Goal: Information Seeking & Learning: Learn about a topic

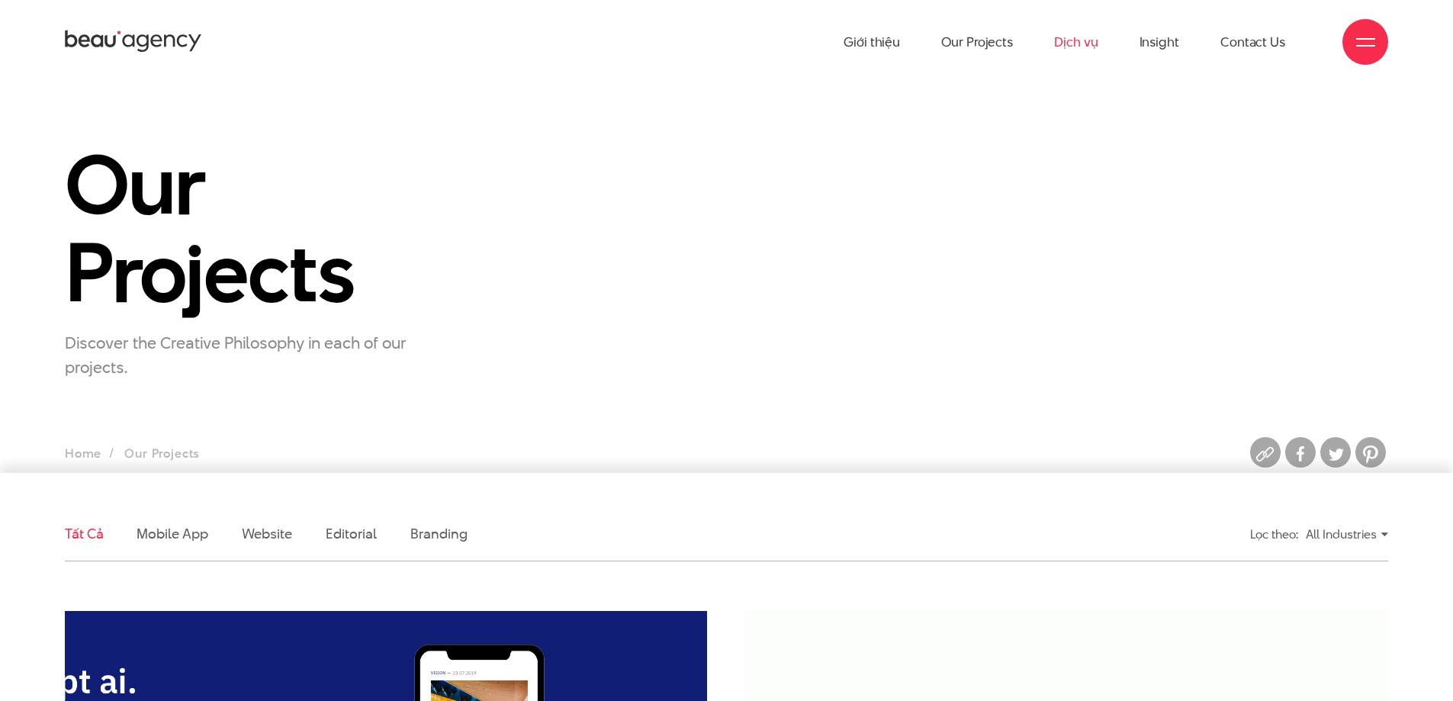
click at [1090, 42] on link "Dịch vụ" at bounding box center [1075, 42] width 43 height 84
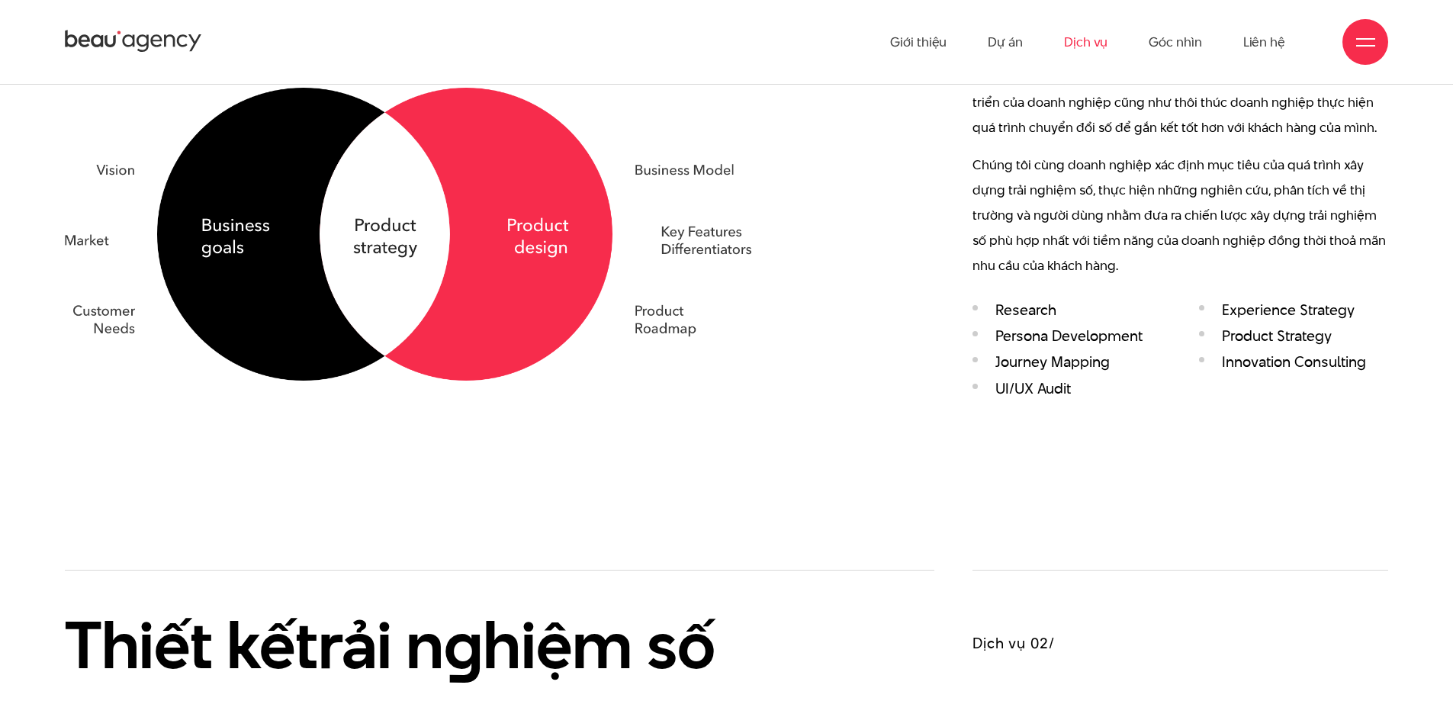
scroll to position [1297, 0]
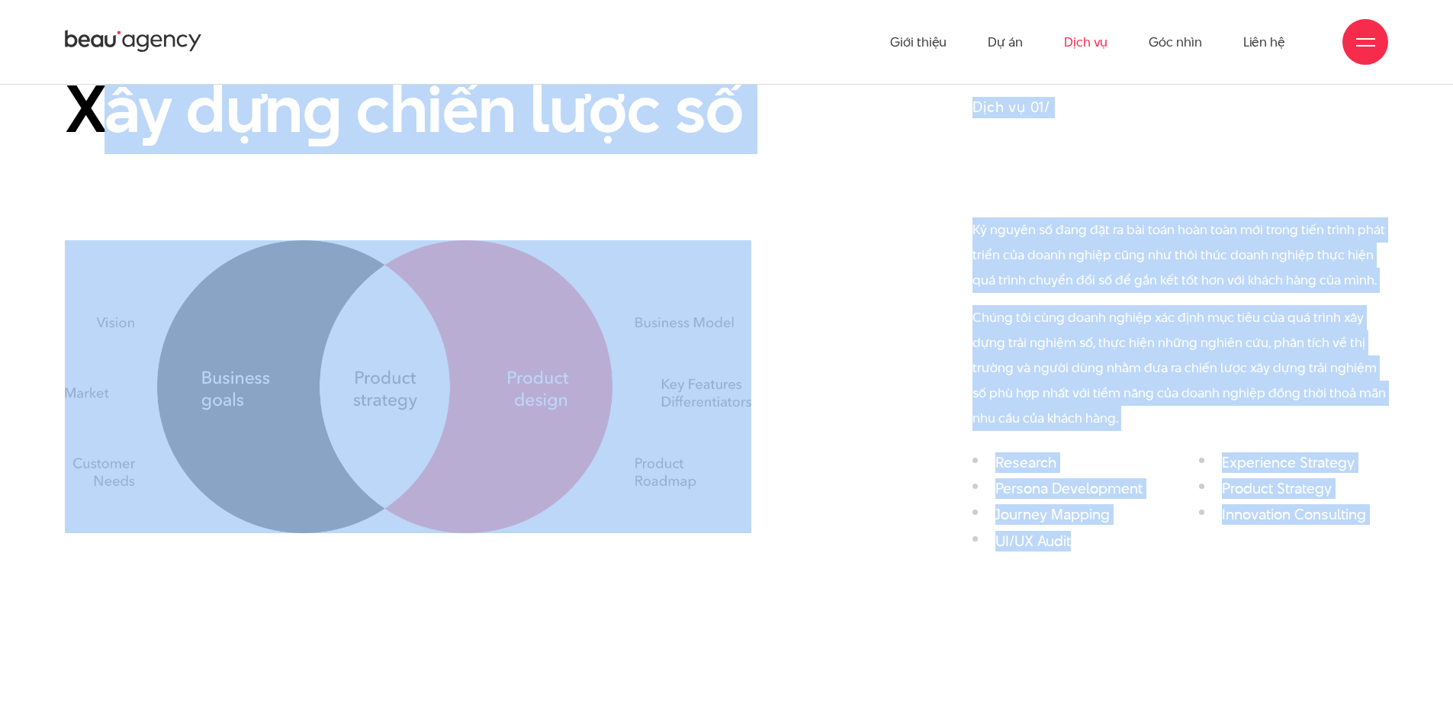
drag, startPoint x: 92, startPoint y: 112, endPoint x: 1117, endPoint y: 553, distance: 1115.3
click at [1117, 553] on div "Xây dựn g chiến lược số Dịch vụ 01/ Kỷ nguyên số đang đặt ra bài toán hoàn toàn…" at bounding box center [727, 296] width 1362 height 525
click at [1117, 553] on ul "Research Experience Strategy Persona Development Product Strategy Journey Mappi…" at bounding box center [1181, 506] width 416 height 105
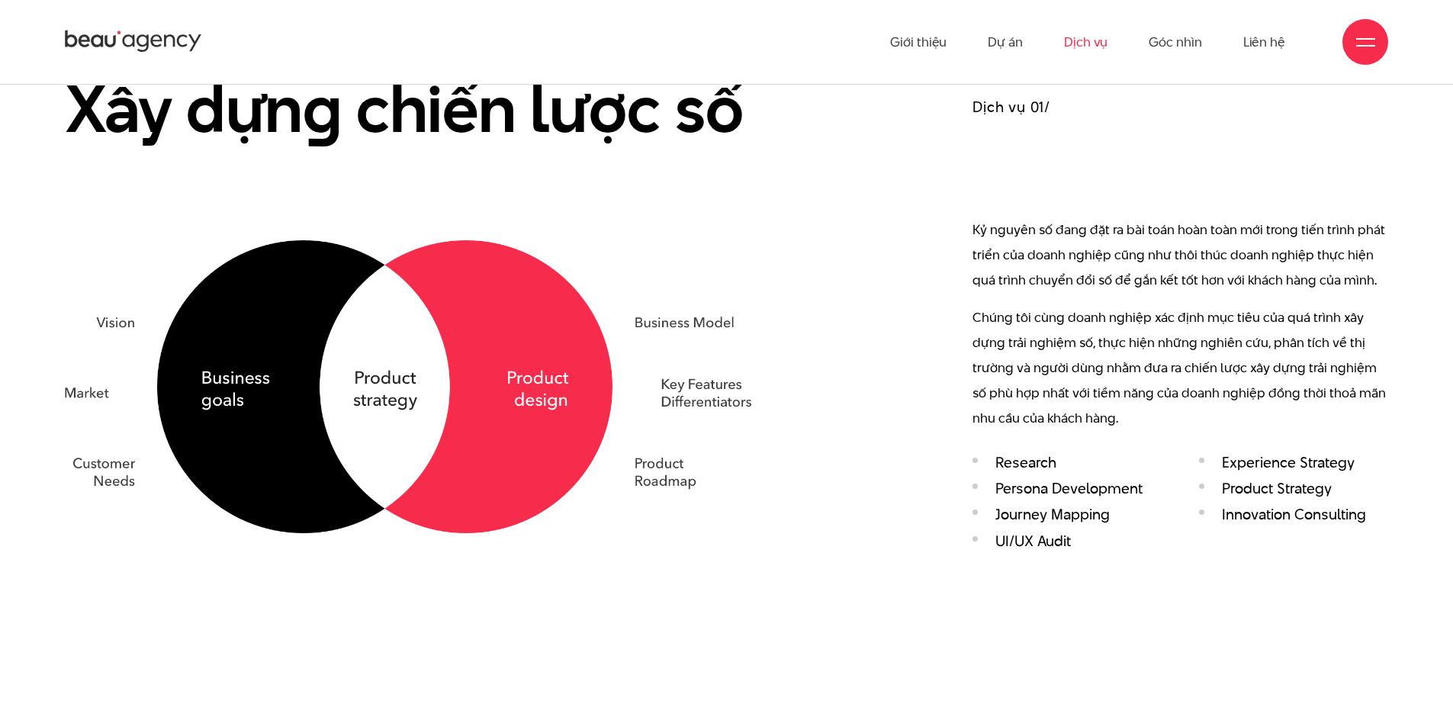
click at [1089, 399] on p "Chúng tôi cùng doanh nghiệp xác định mục tiêu của quá trình xây dựng trải nghiệ…" at bounding box center [1181, 368] width 416 height 126
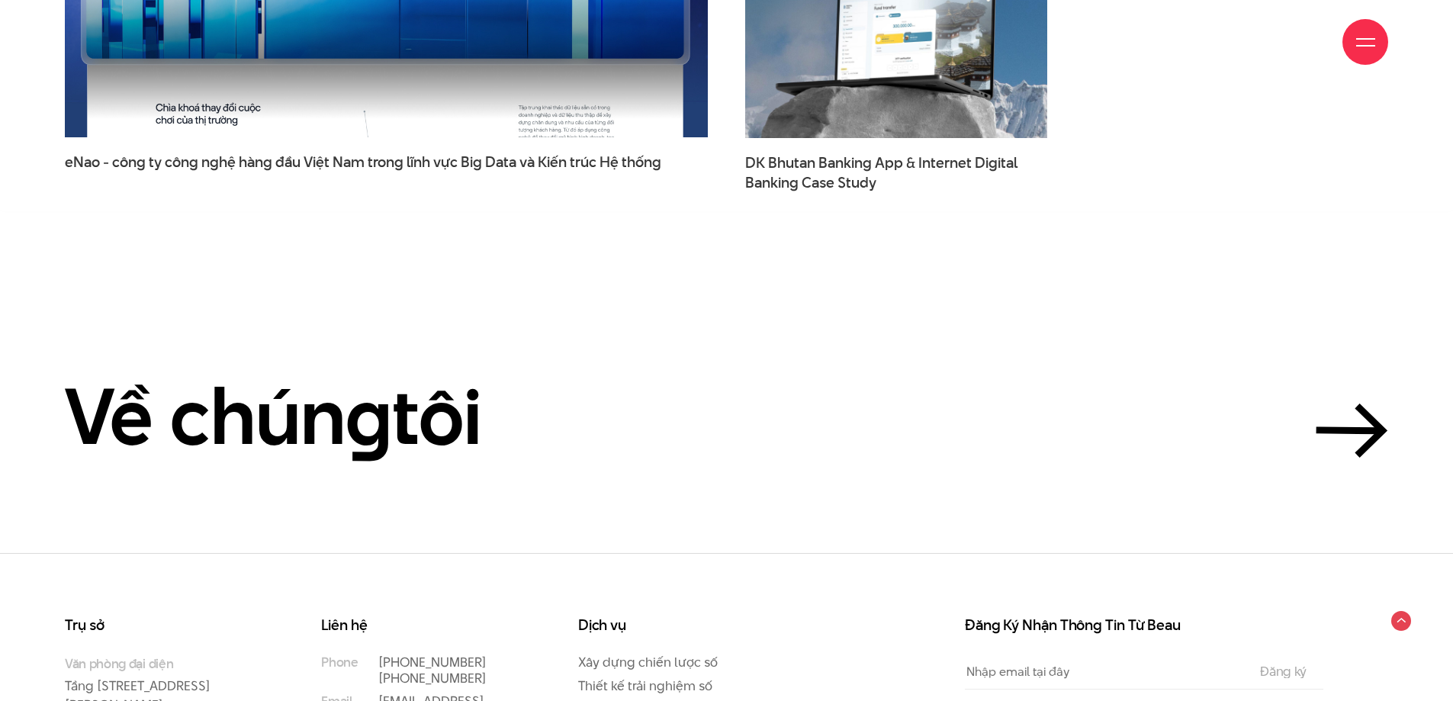
scroll to position [5336, 0]
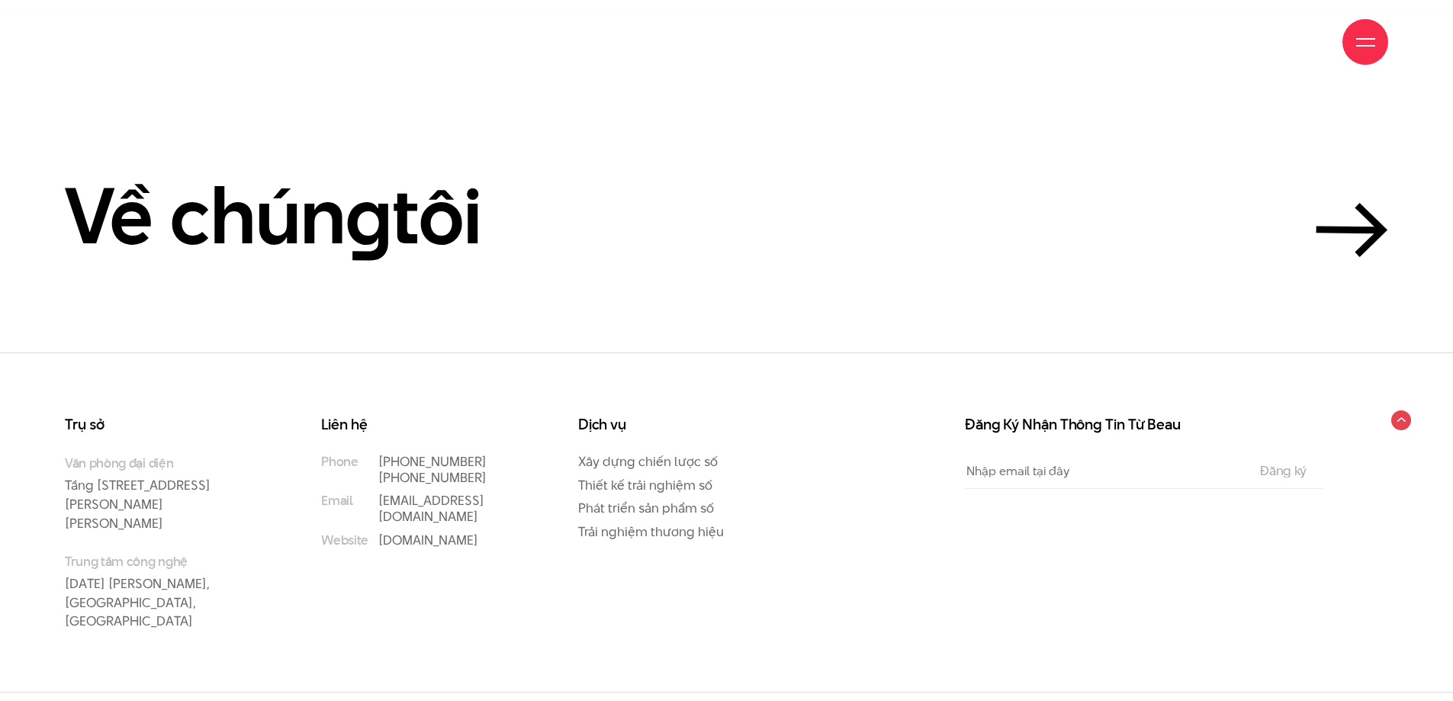
drag, startPoint x: 161, startPoint y: 587, endPoint x: 244, endPoint y: 591, distance: 83.3
click at [91, 552] on p "Trung tâm công nghệ 2/28/93 Hoàng Văn Thái, Thanh Xuân, Hà Nội" at bounding box center [162, 591] width 195 height 79
click at [339, 608] on div "Liên hệ Phone (+84) 97 531 9889 (+84) 86 929 1771 Email info@beau.vn Website be…" at bounding box center [430, 543] width 256 height 252
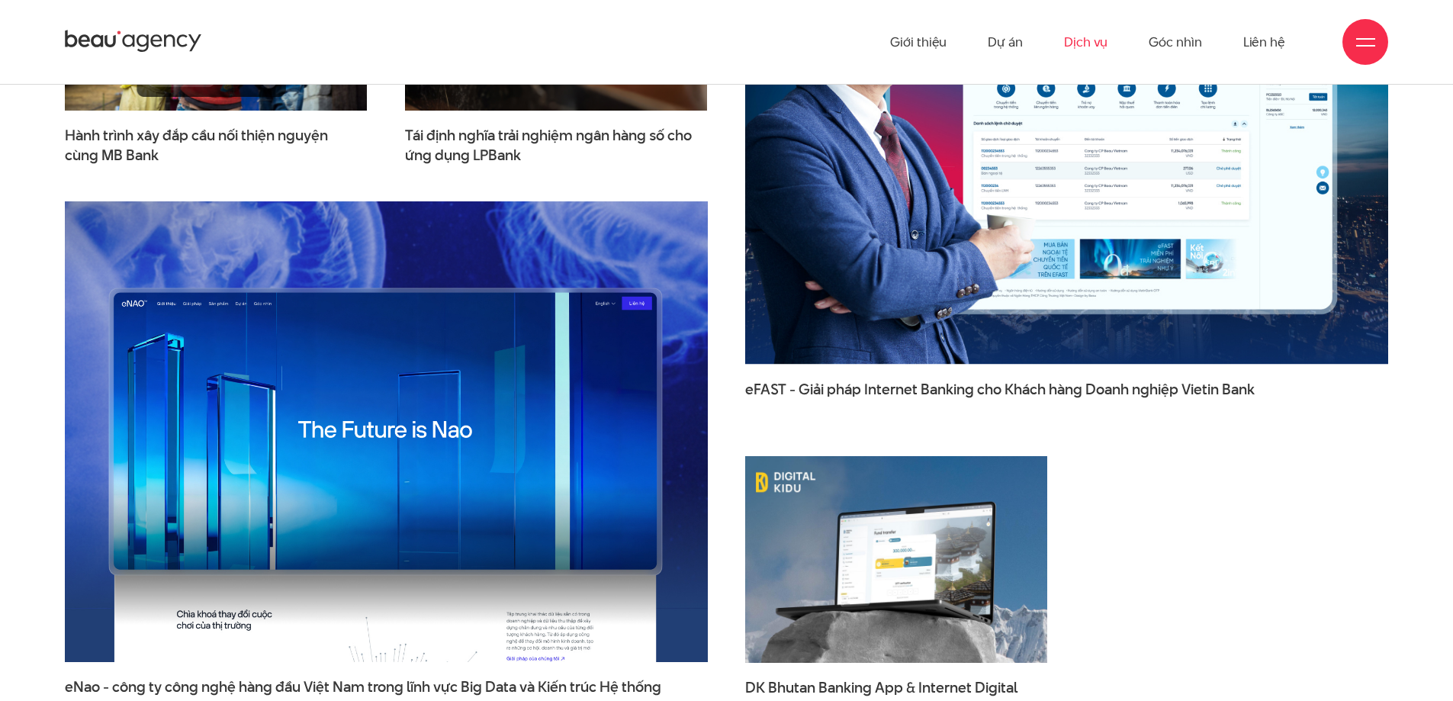
scroll to position [4497, 0]
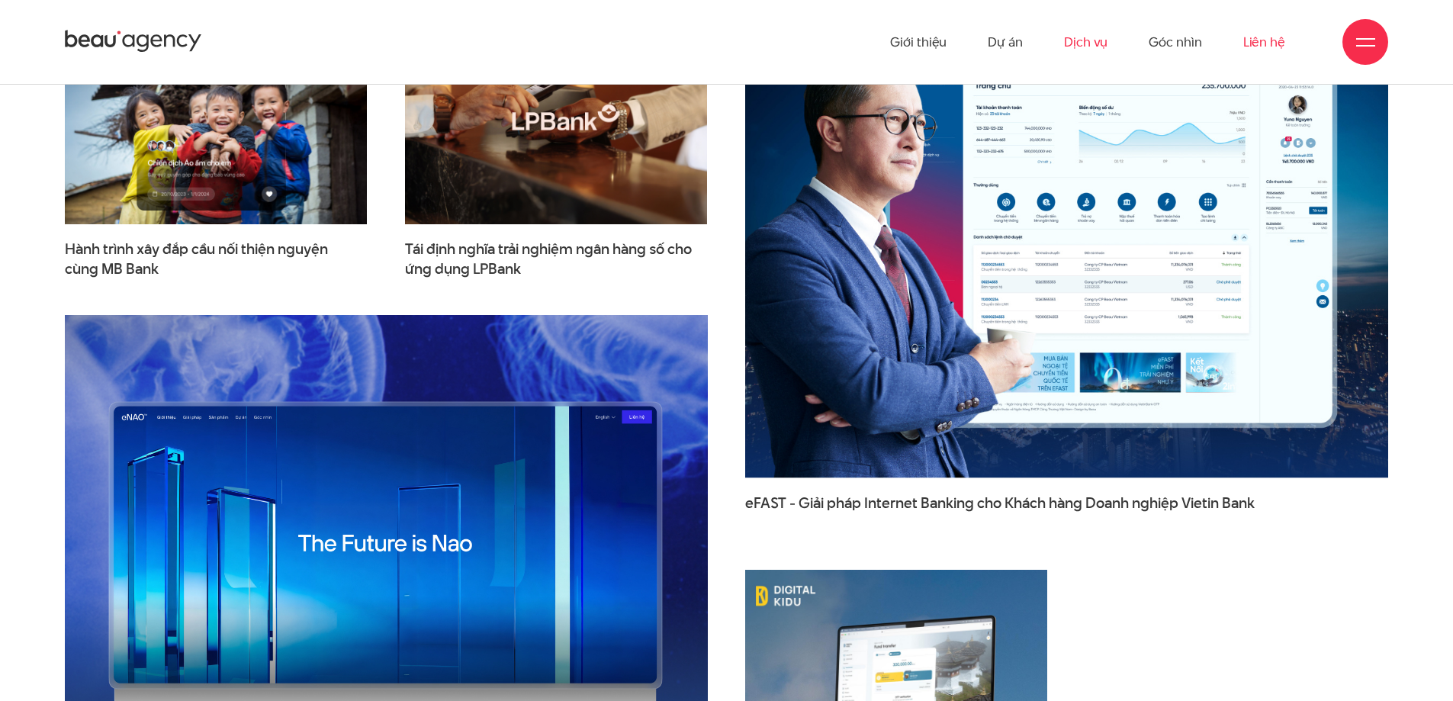
click at [1270, 38] on link "Liên hệ" at bounding box center [1264, 42] width 42 height 84
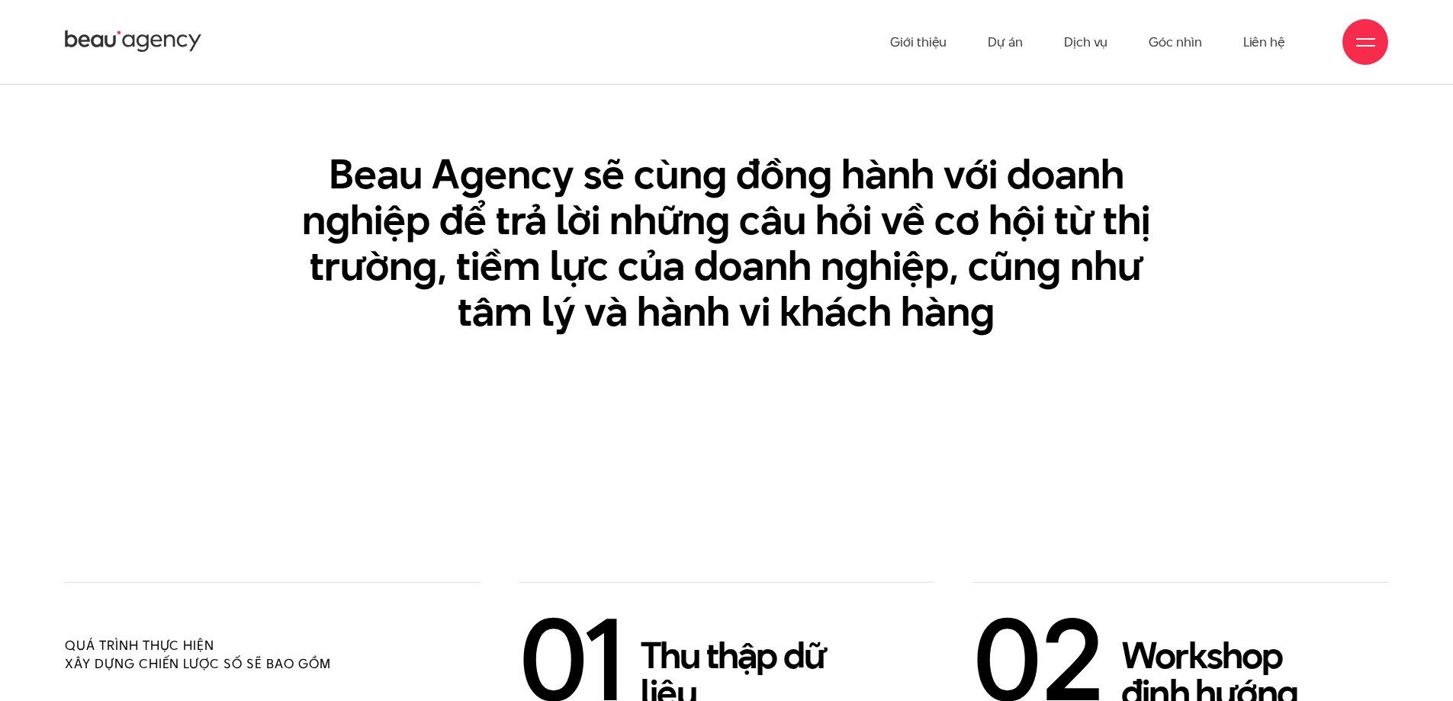
scroll to position [2746, 0]
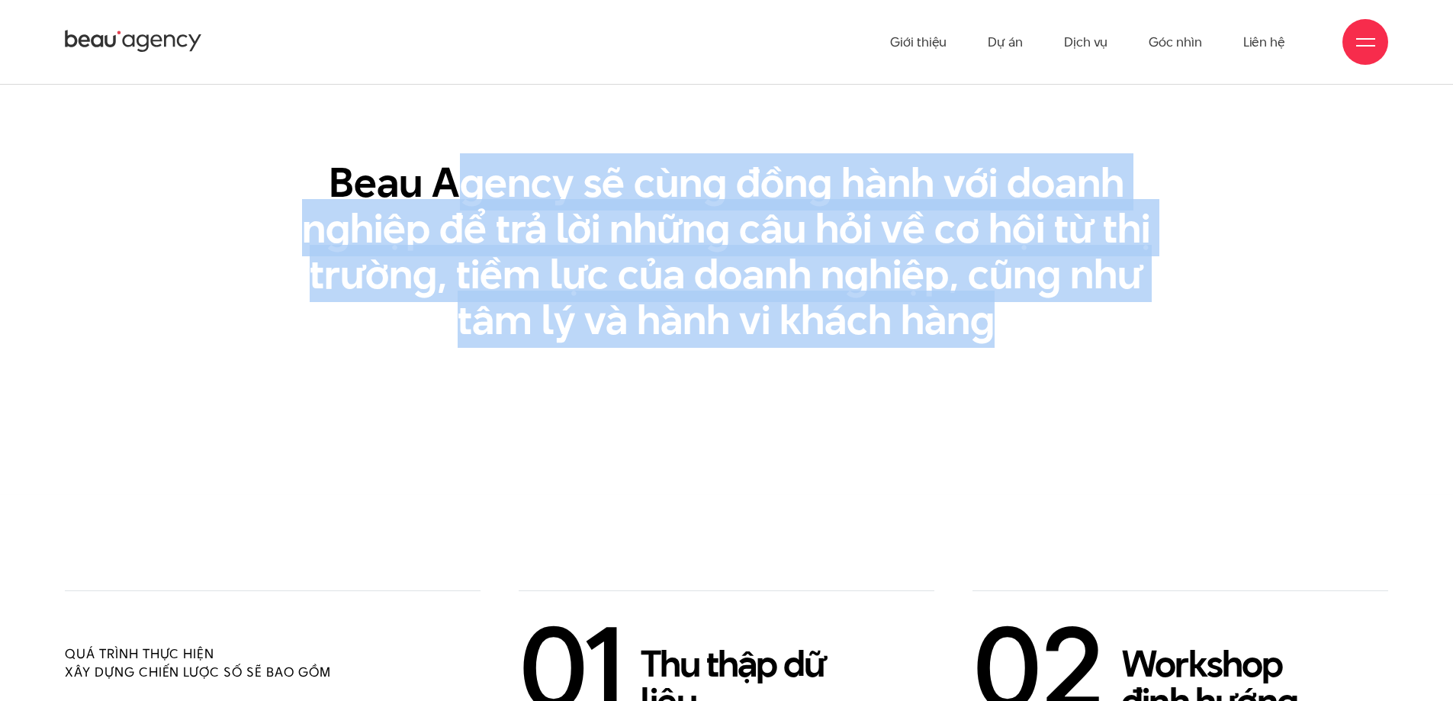
drag, startPoint x: 471, startPoint y: 182, endPoint x: 1095, endPoint y: 335, distance: 643.3
click at [1091, 334] on h3 "Beau Agency sẽ cùng đồng hành với doanh nghiệp để trả lời những câu hỏi về cơ h…" at bounding box center [726, 250] width 870 height 183
click at [1114, 326] on h3 "Beau Agency sẽ cùng đồng hành với doanh nghiệp để trả lời những câu hỏi về cơ h…" at bounding box center [726, 250] width 870 height 183
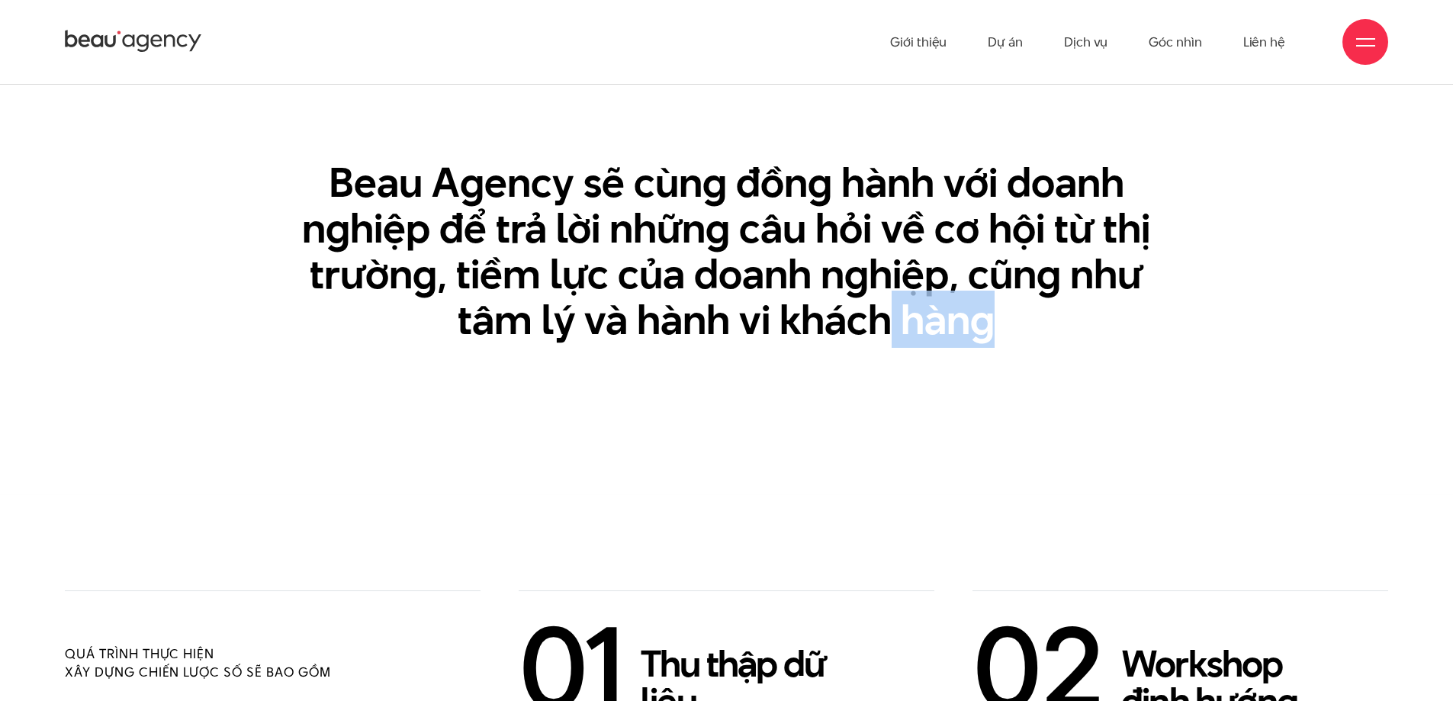
drag, startPoint x: 1108, startPoint y: 346, endPoint x: 891, endPoint y: 397, distance: 223.3
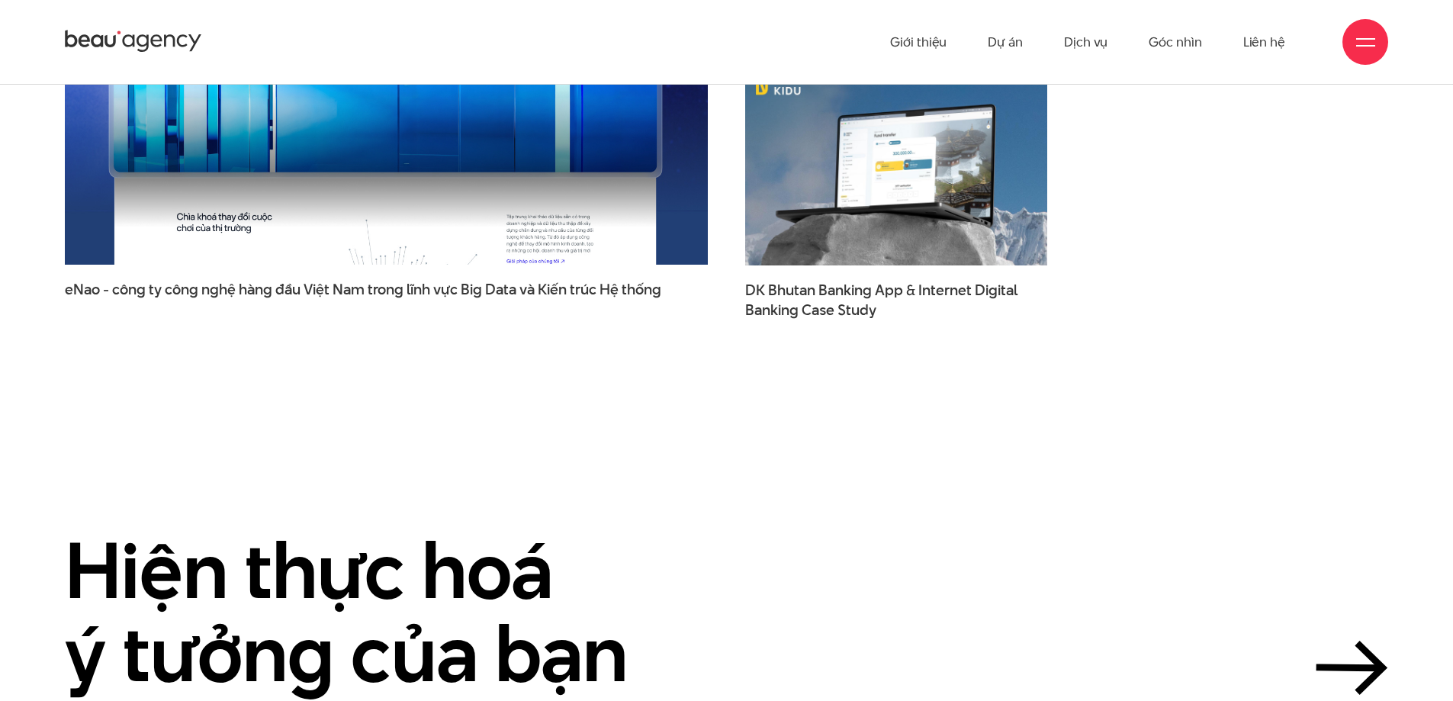
scroll to position [5035, 0]
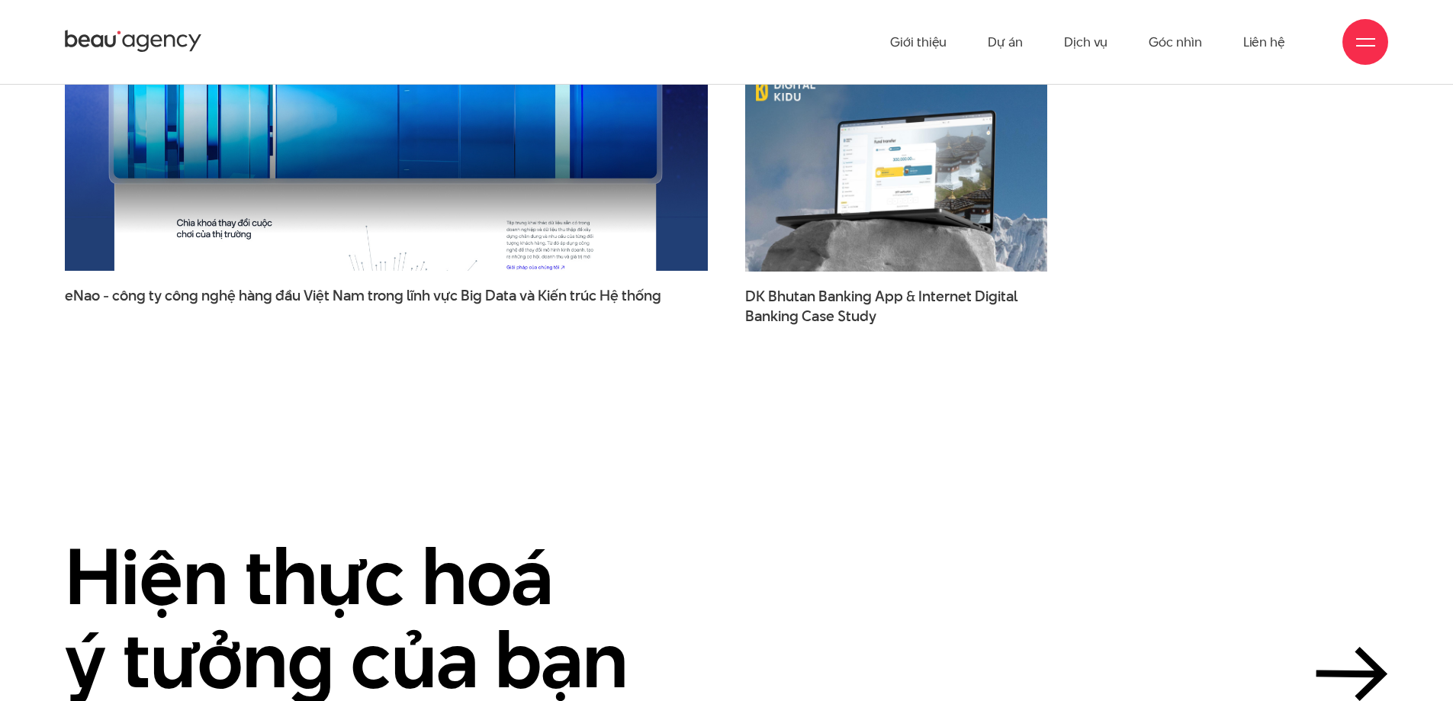
click at [150, 31] on icon at bounding box center [133, 41] width 137 height 27
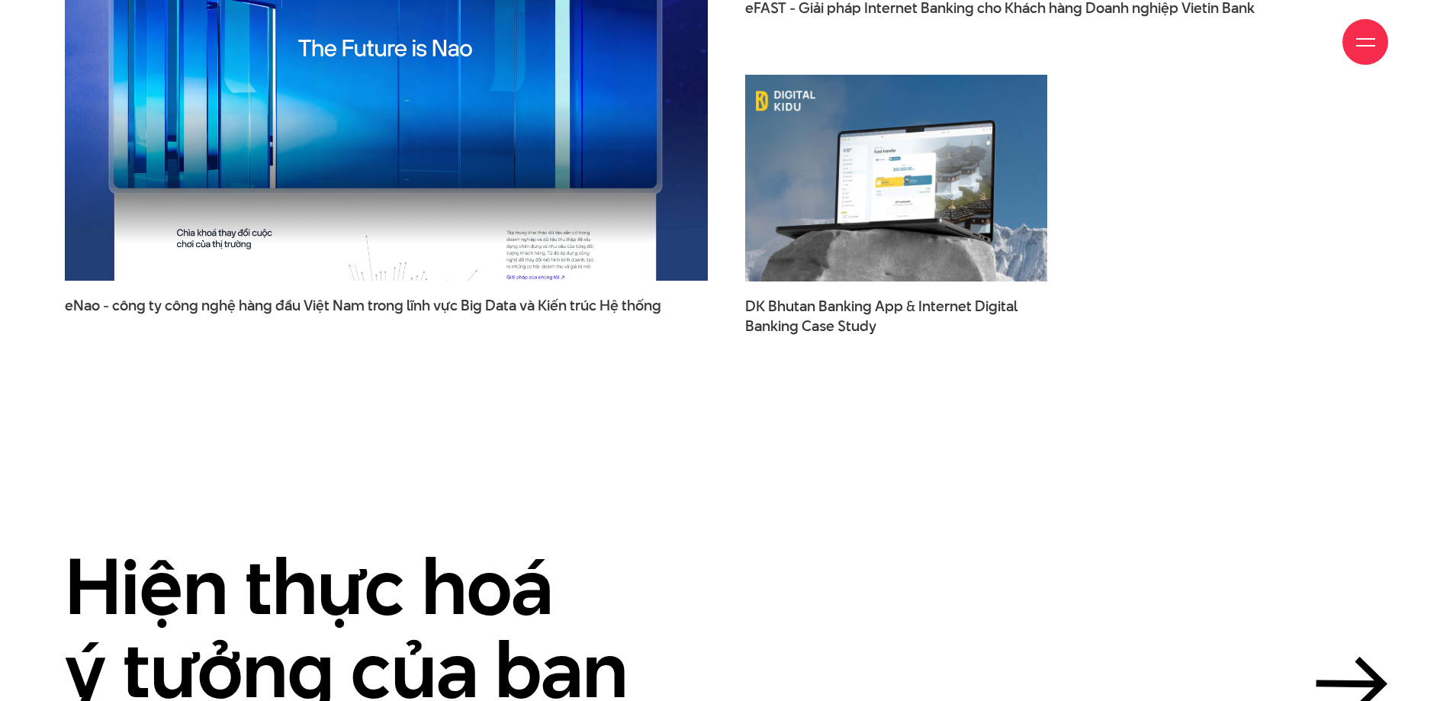
scroll to position [5111, 0]
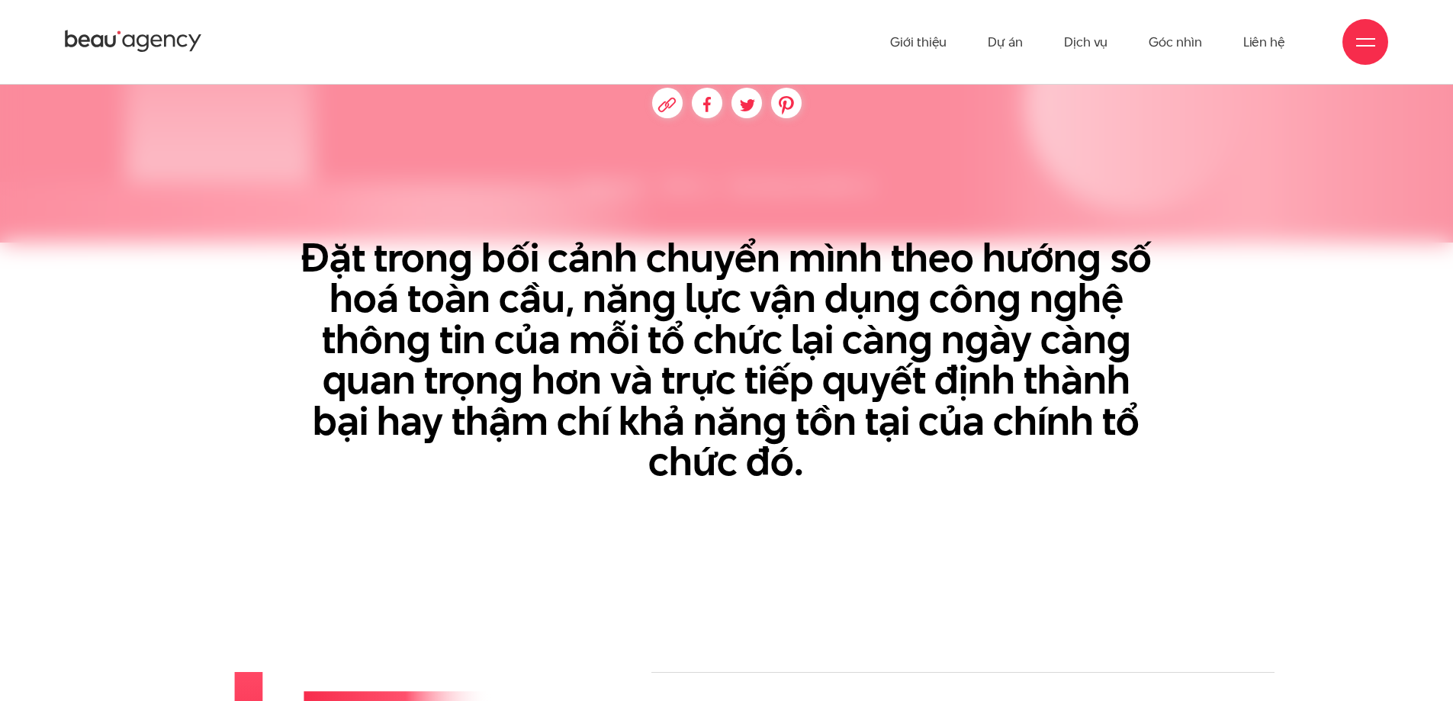
scroll to position [610, 0]
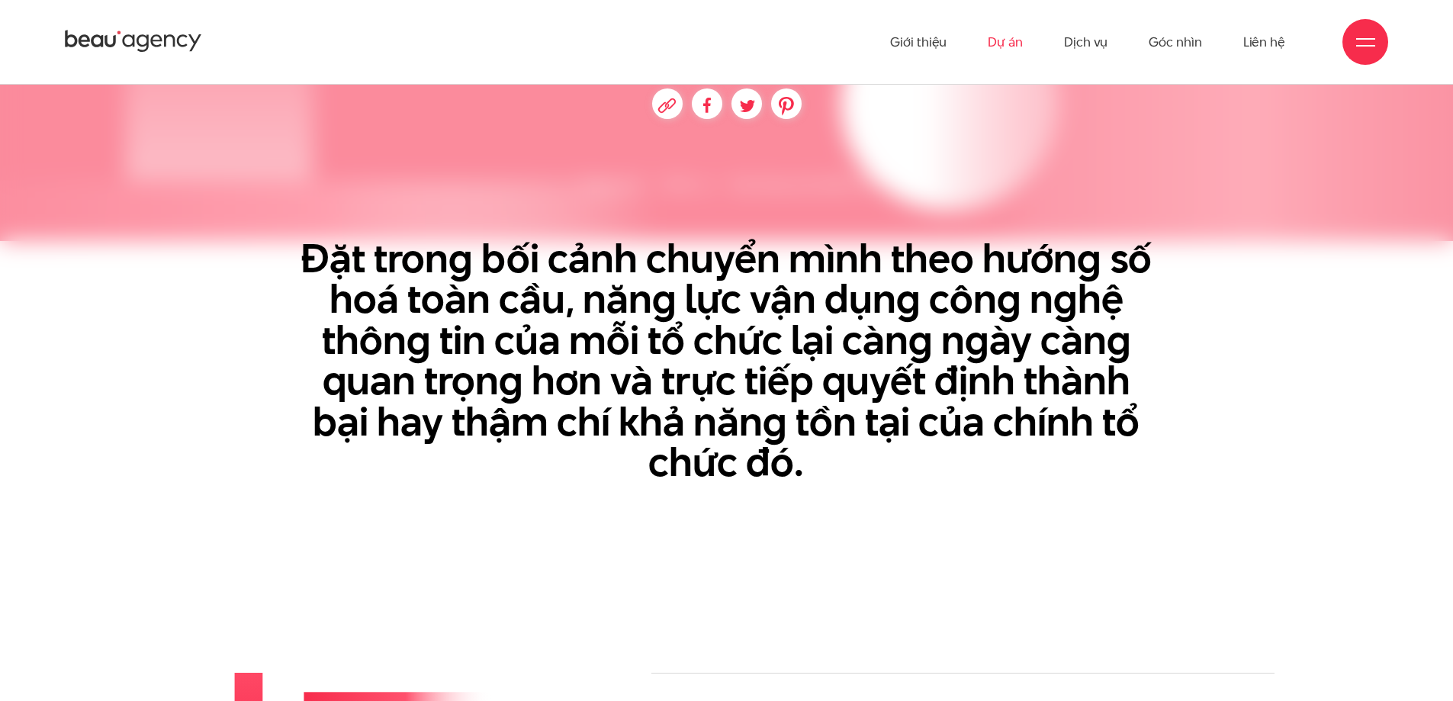
click at [1012, 46] on link "Dự án" at bounding box center [1005, 42] width 35 height 84
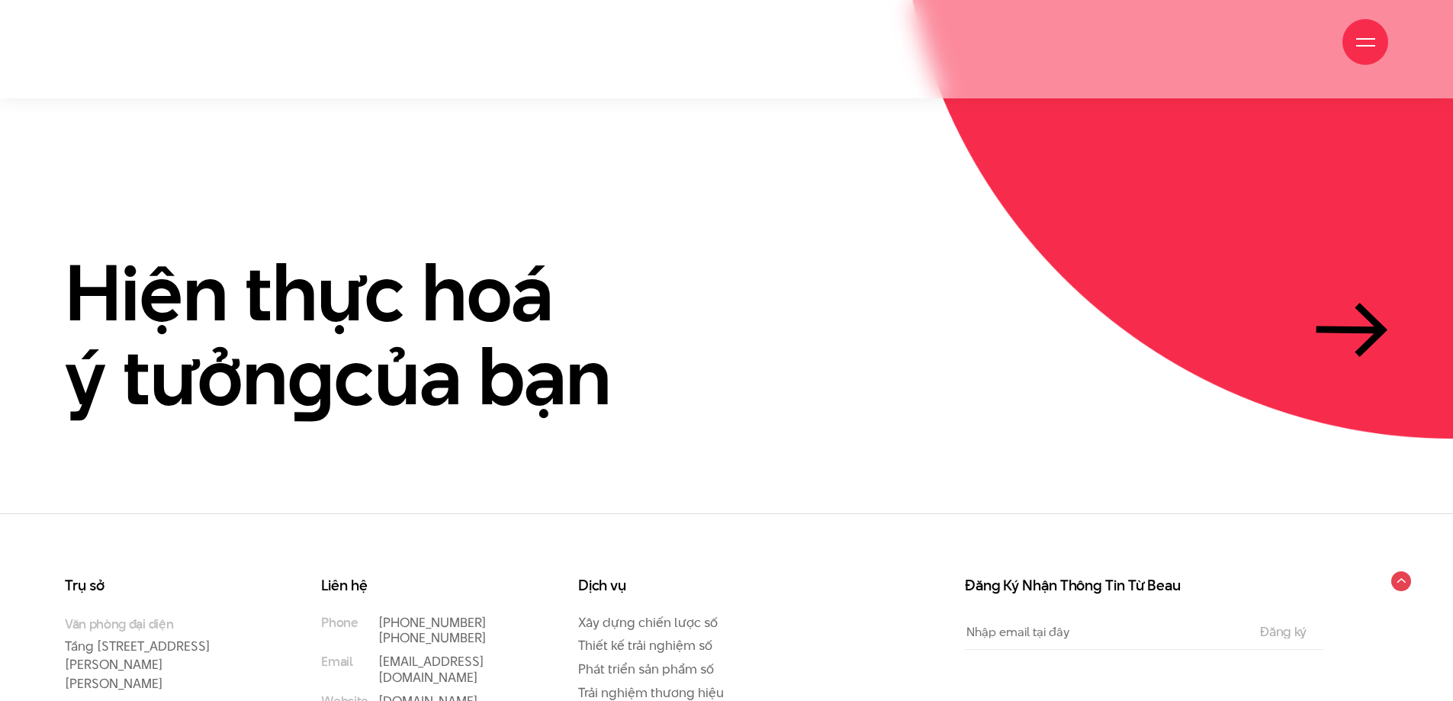
scroll to position [4684, 0]
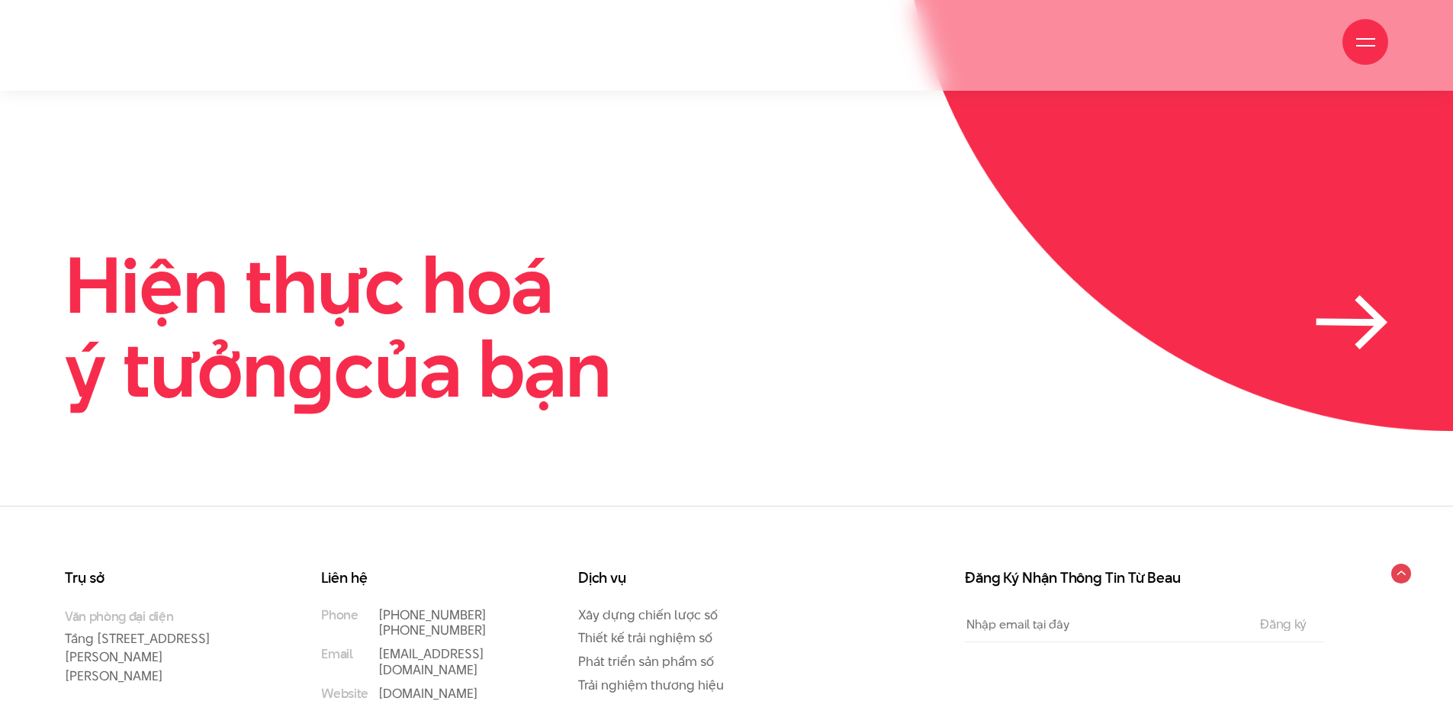
click at [1371, 295] on icon at bounding box center [1352, 322] width 72 height 54
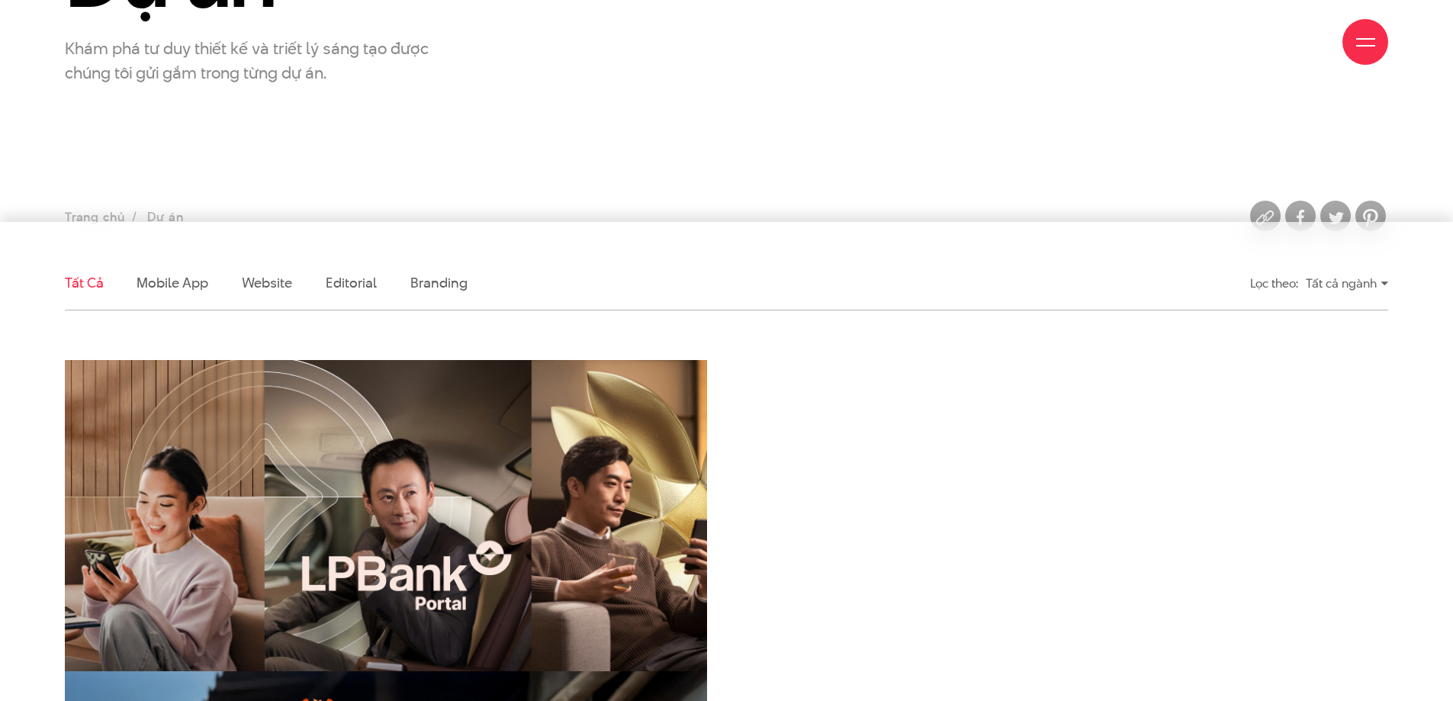
scroll to position [381, 0]
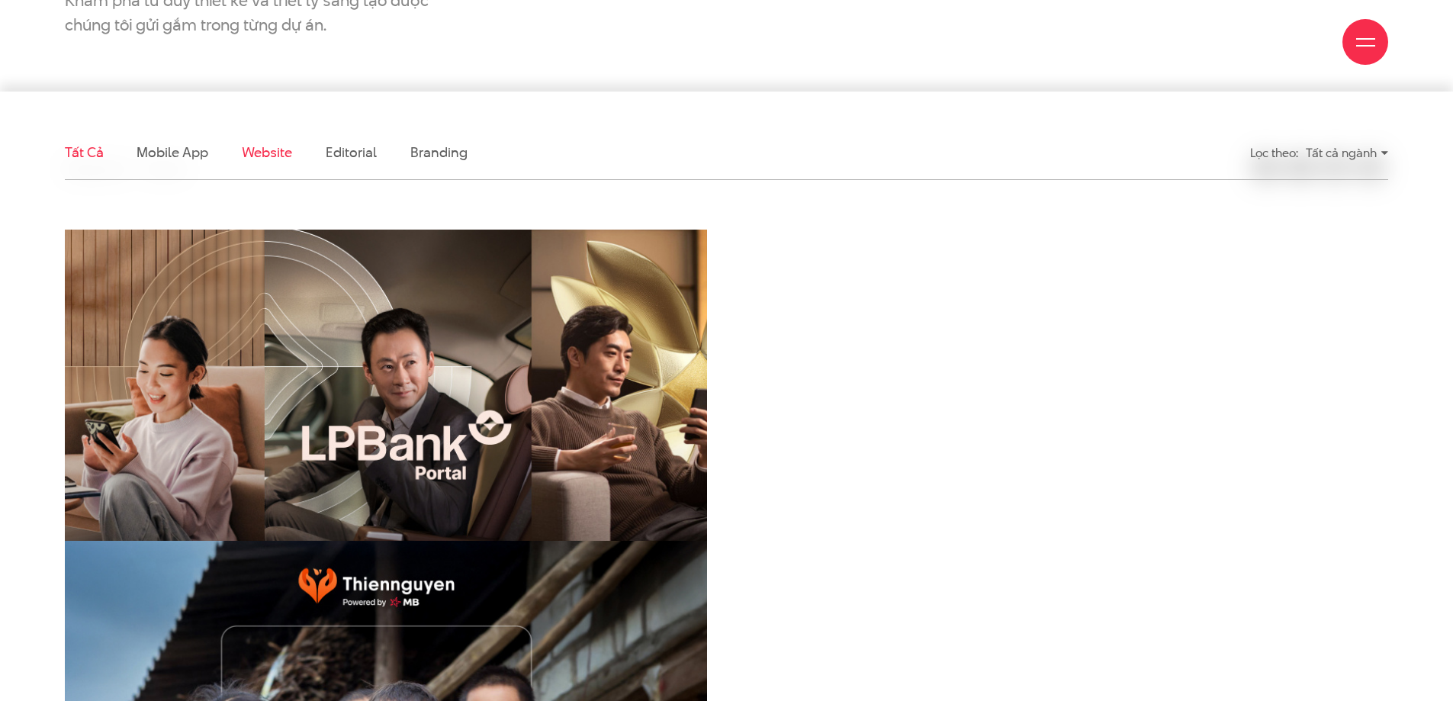
click at [277, 148] on link "Website" at bounding box center [267, 152] width 50 height 19
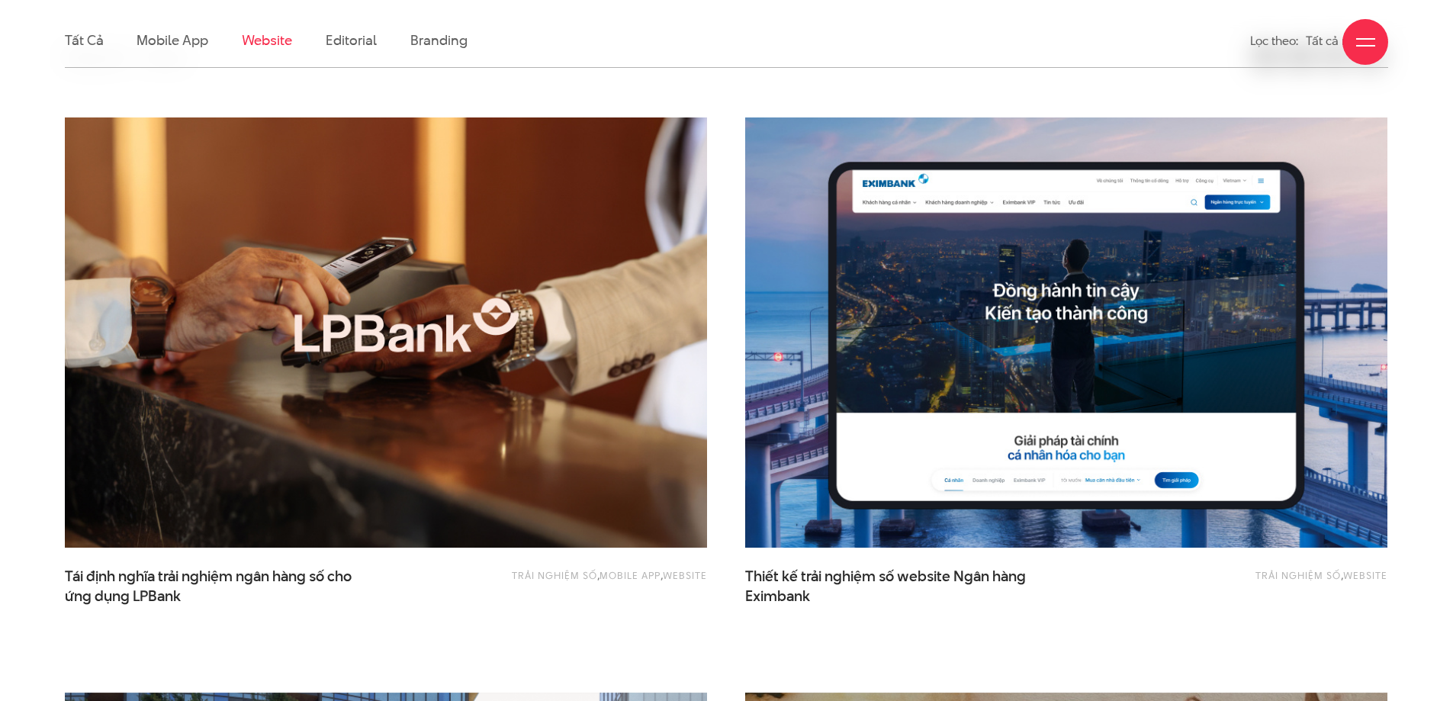
scroll to position [507, 0]
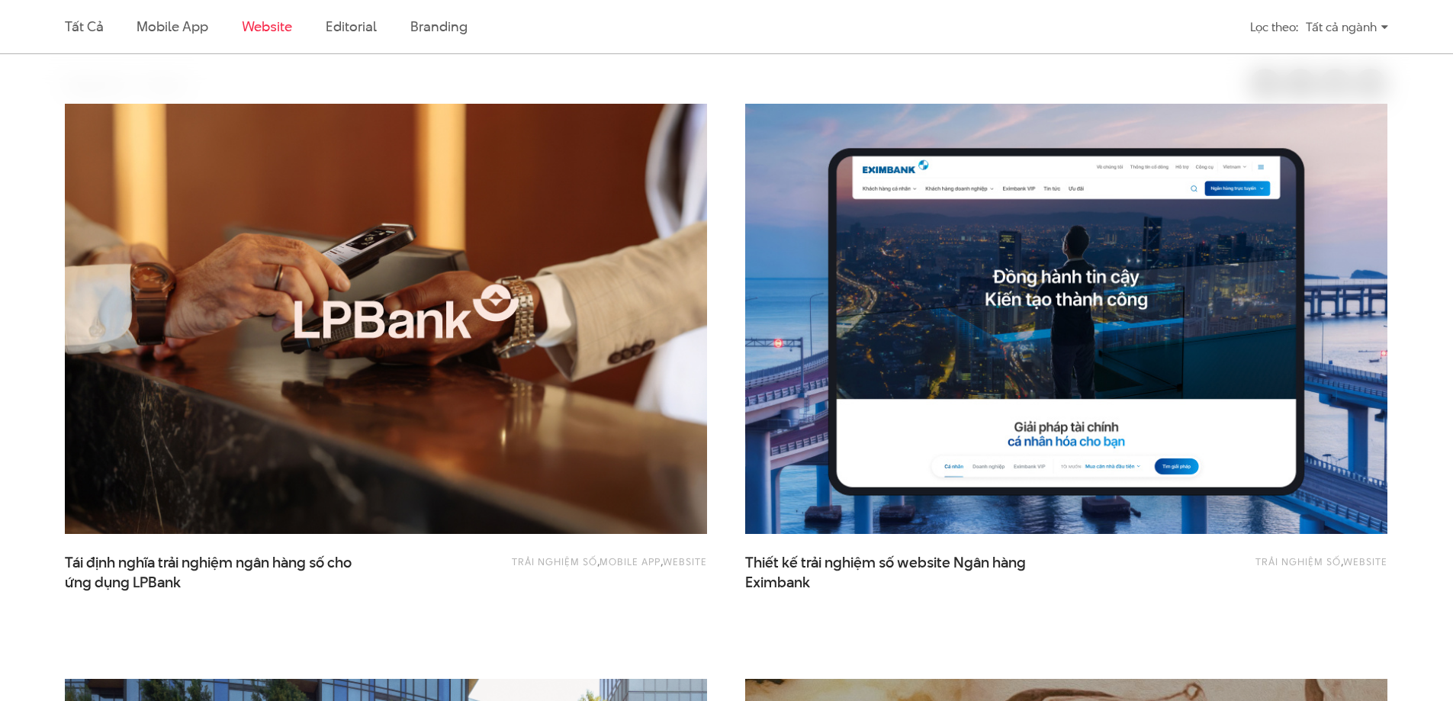
click at [275, 21] on link "Website" at bounding box center [267, 26] width 50 height 19
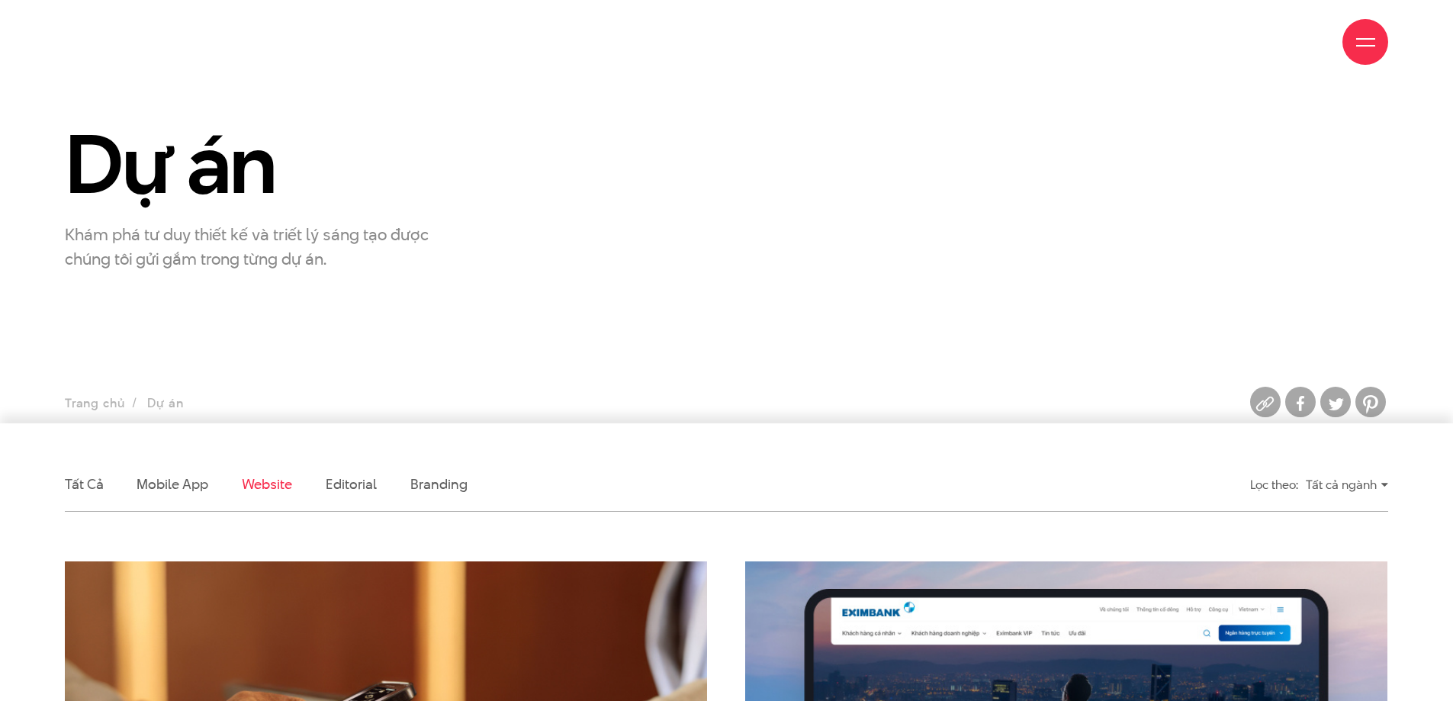
scroll to position [278, 0]
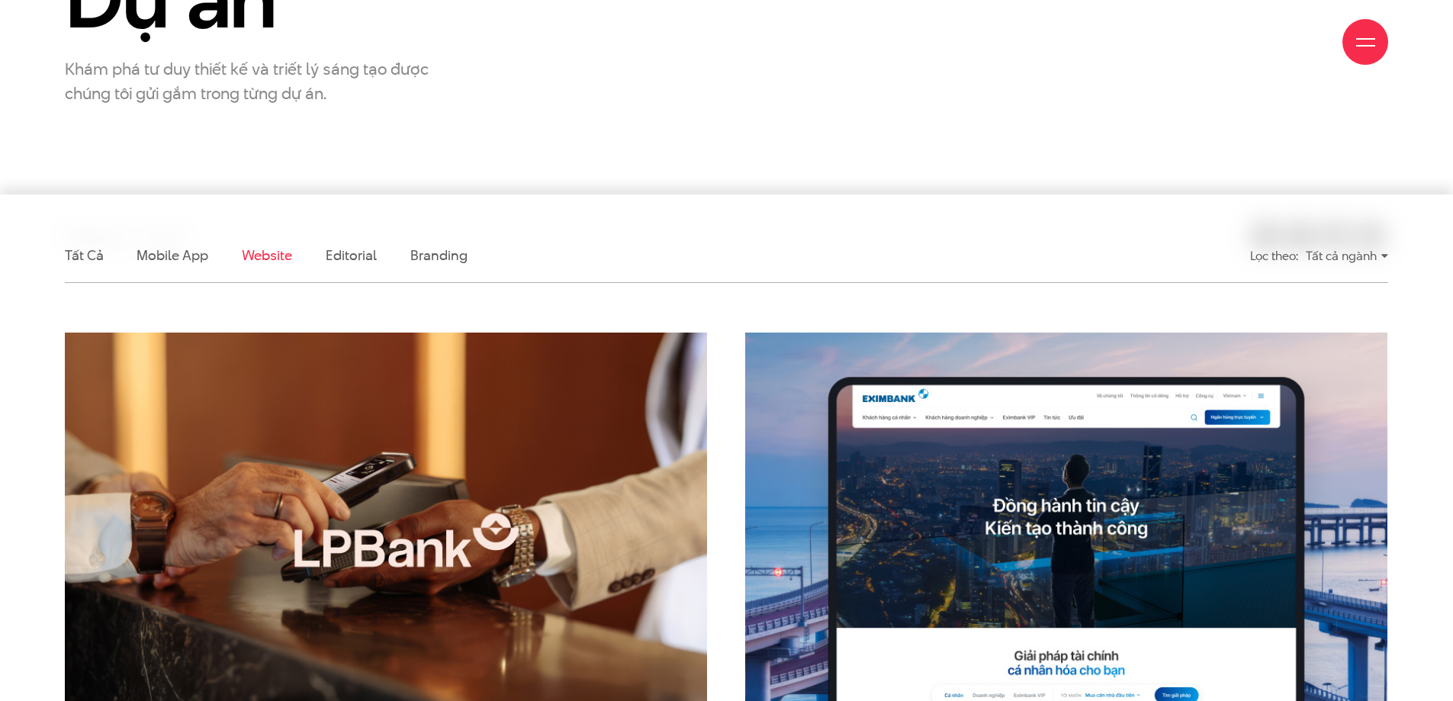
click at [1362, 251] on div "Tất cả ngành" at bounding box center [1347, 256] width 82 height 27
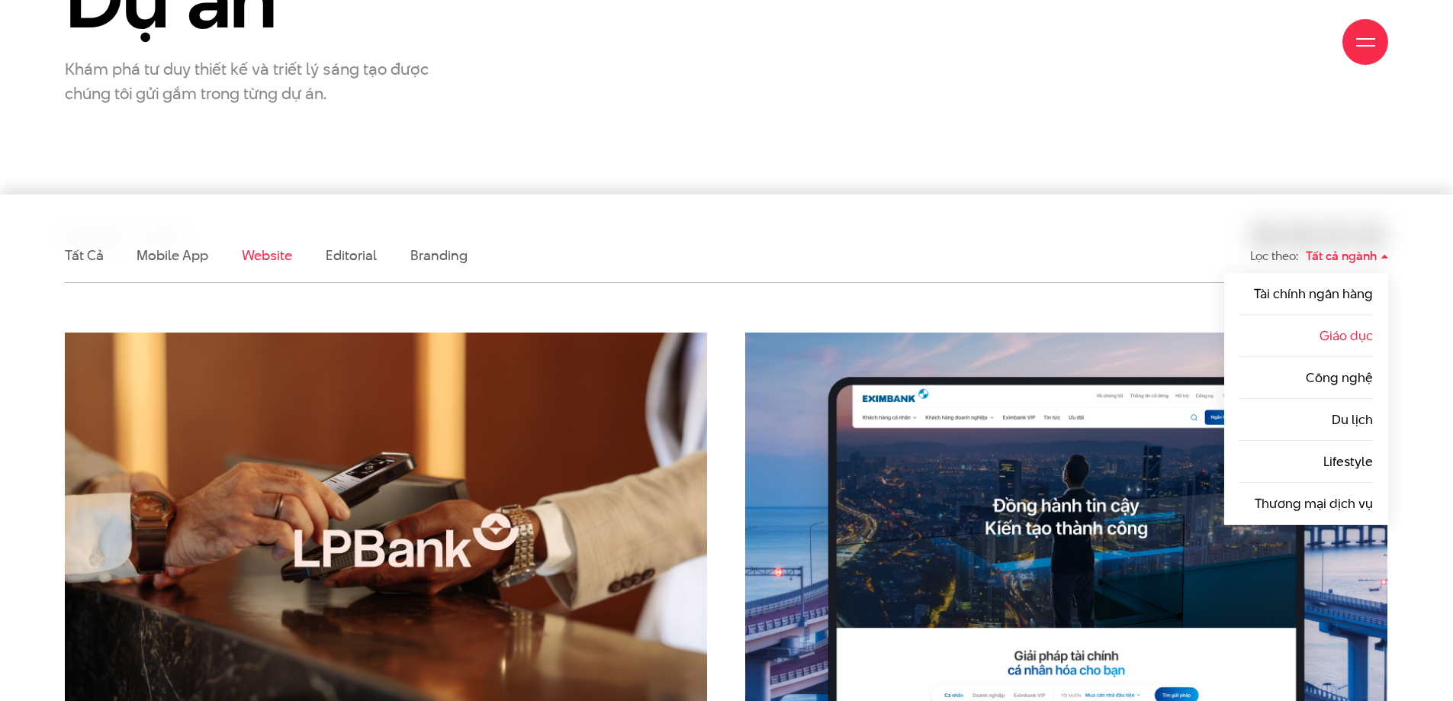
click at [1348, 337] on link "Giáo dục" at bounding box center [1346, 335] width 53 height 18
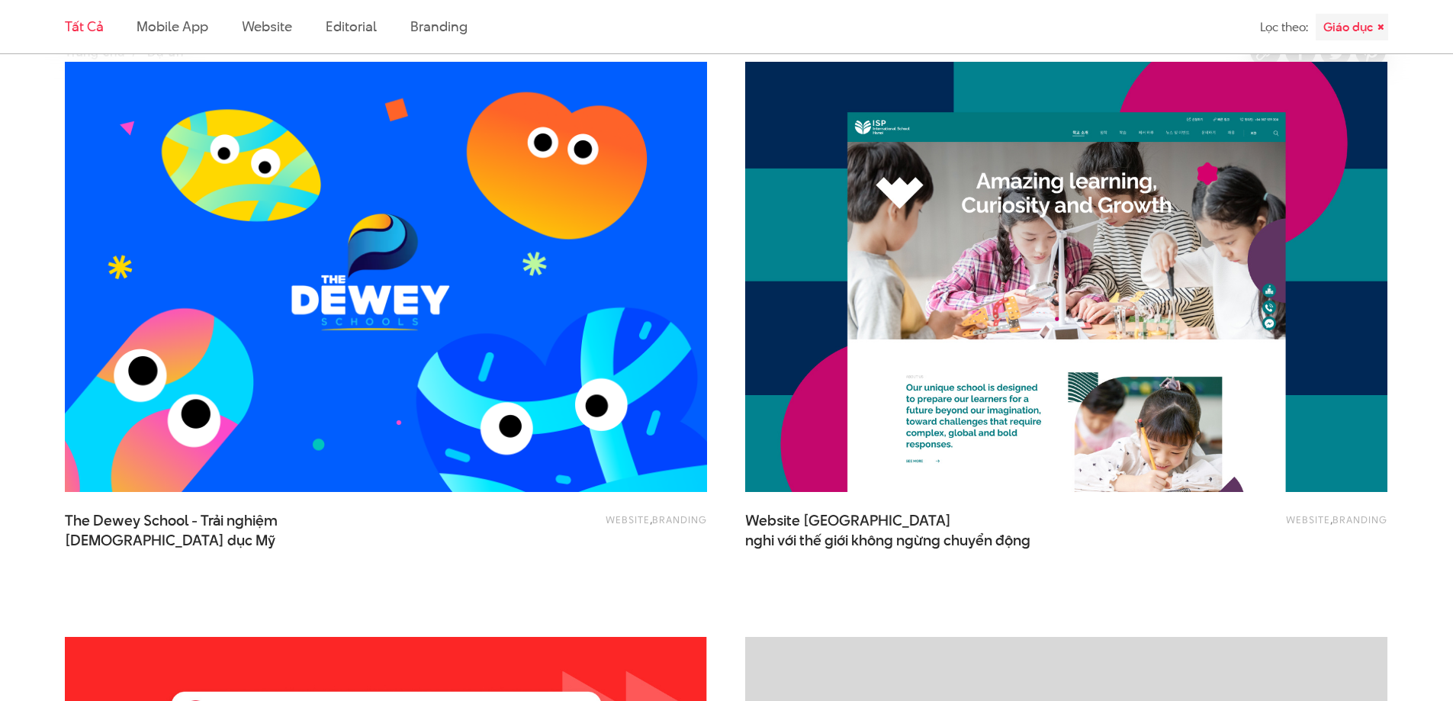
scroll to position [534, 0]
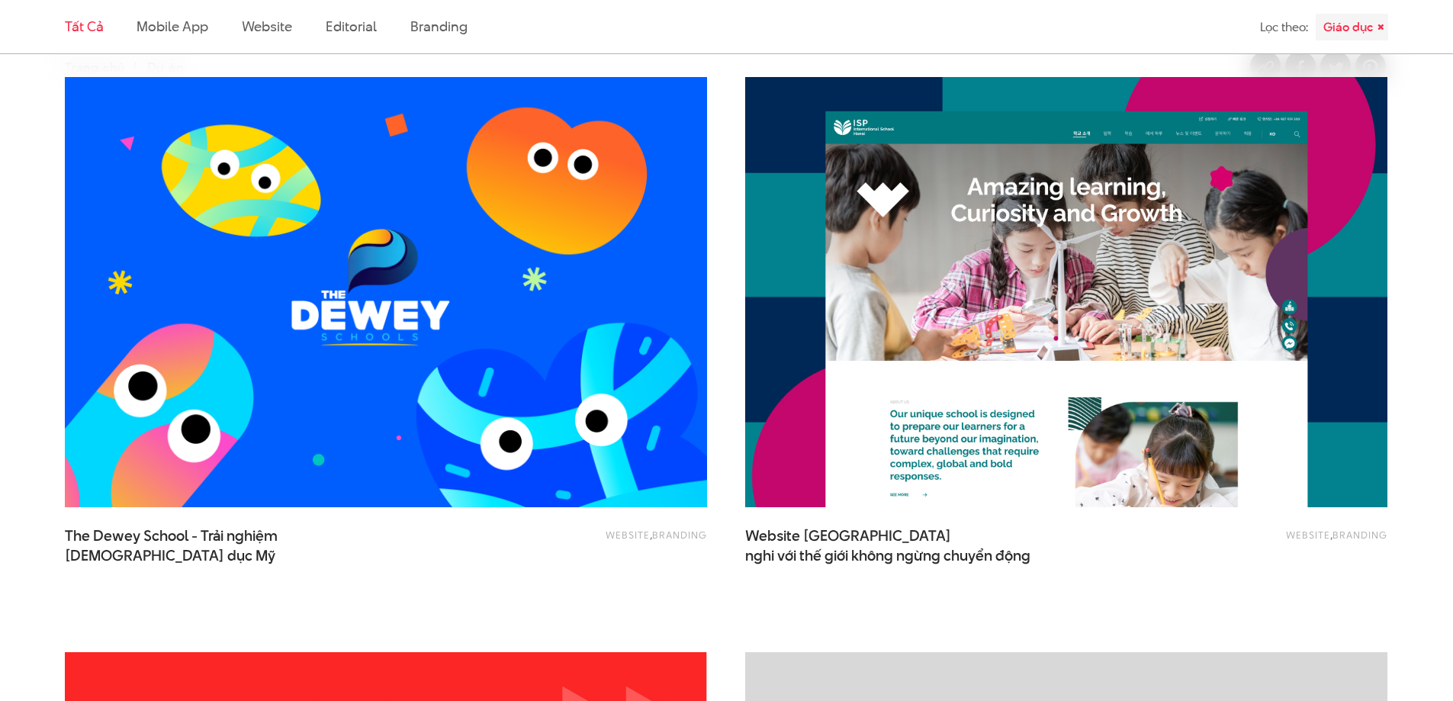
click at [979, 388] on img at bounding box center [1066, 293] width 706 height 474
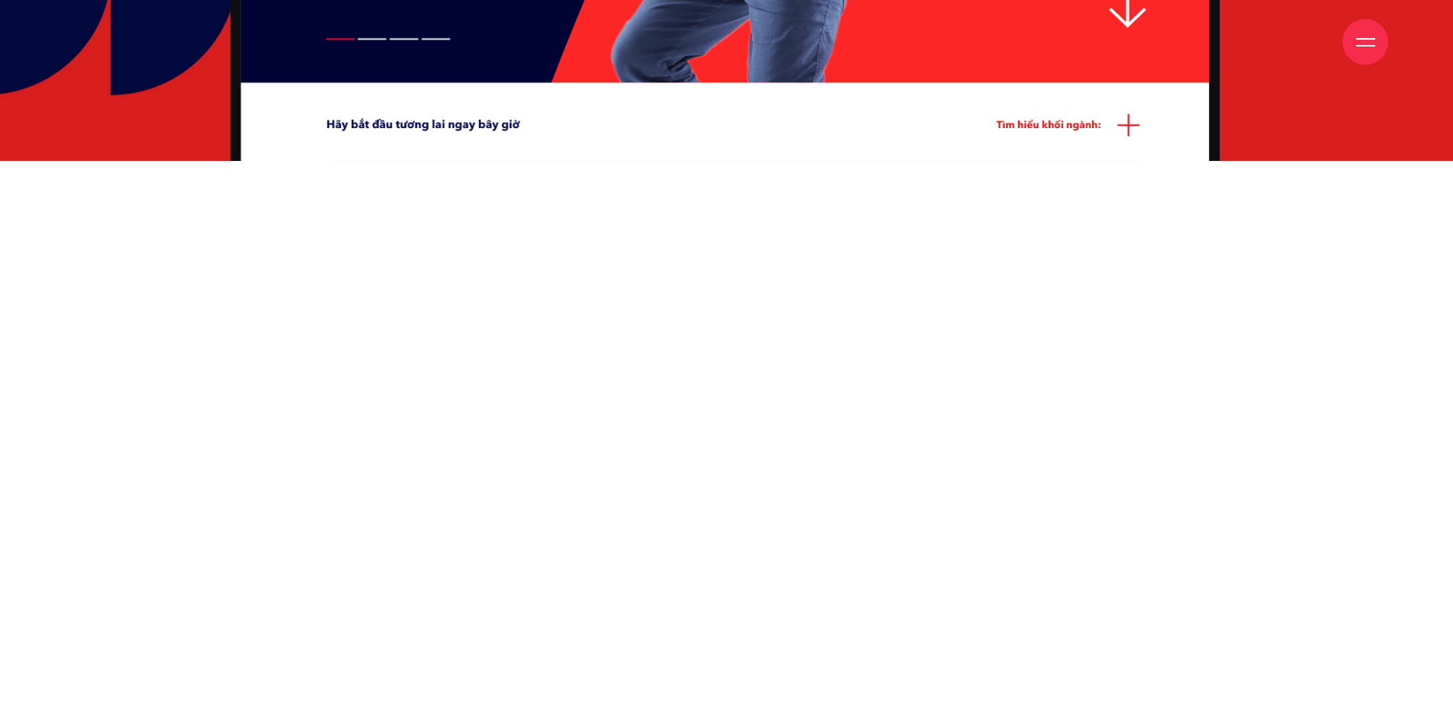
scroll to position [992, 0]
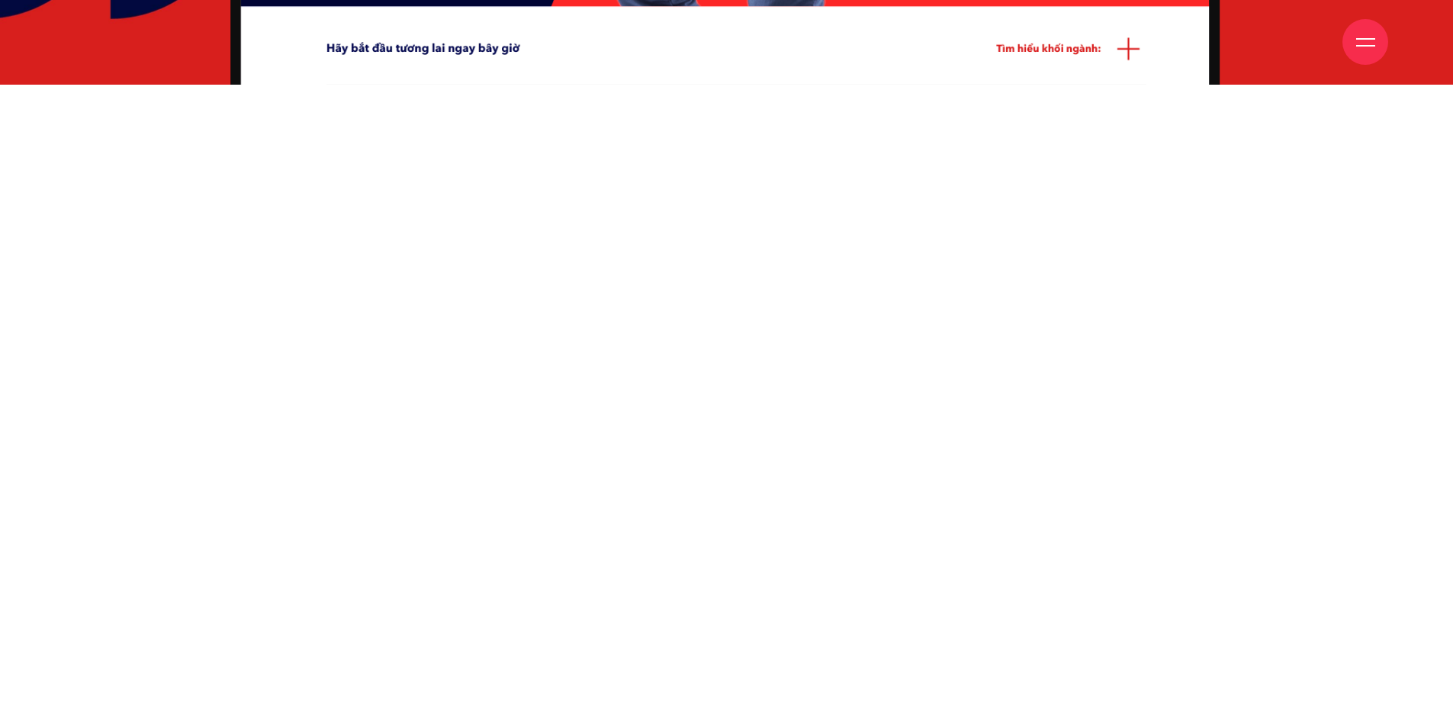
click at [1124, 56] on div "Giới thiệu Dự án Dịch vụ Góc nhìn Liên hệ" at bounding box center [726, 42] width 1323 height 84
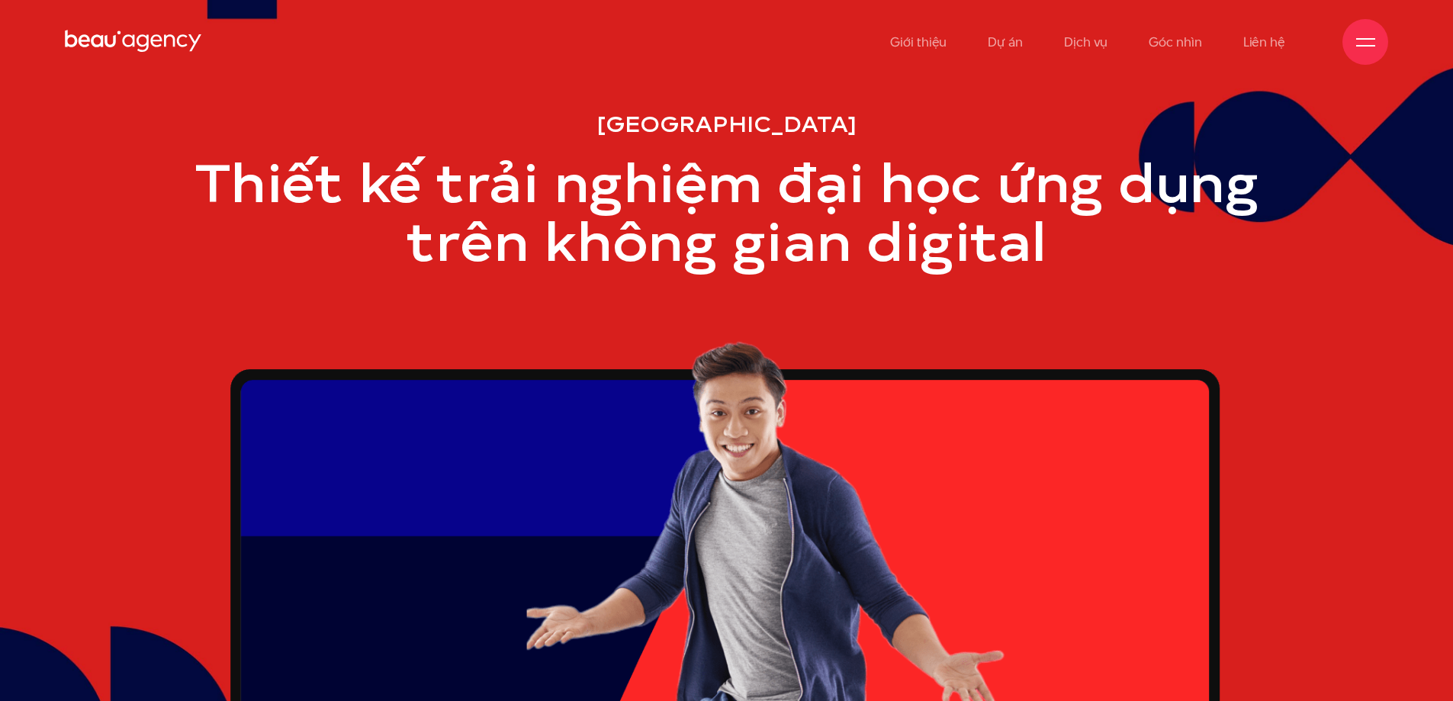
scroll to position [0, 0]
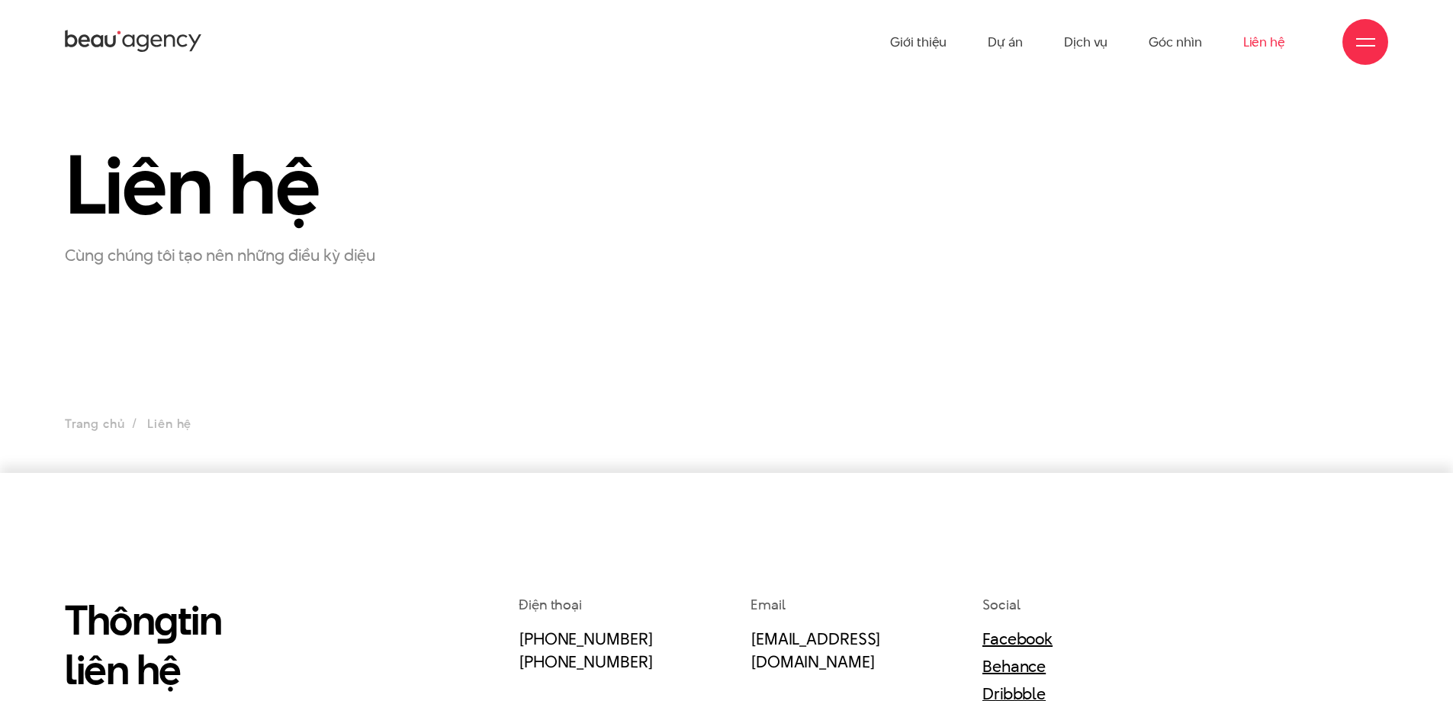
drag, startPoint x: 265, startPoint y: 257, endPoint x: 545, endPoint y: 416, distance: 321.8
click at [266, 259] on p "Cùng chúng tôi tạo nên những điều kỳ diệu" at bounding box center [255, 255] width 381 height 24
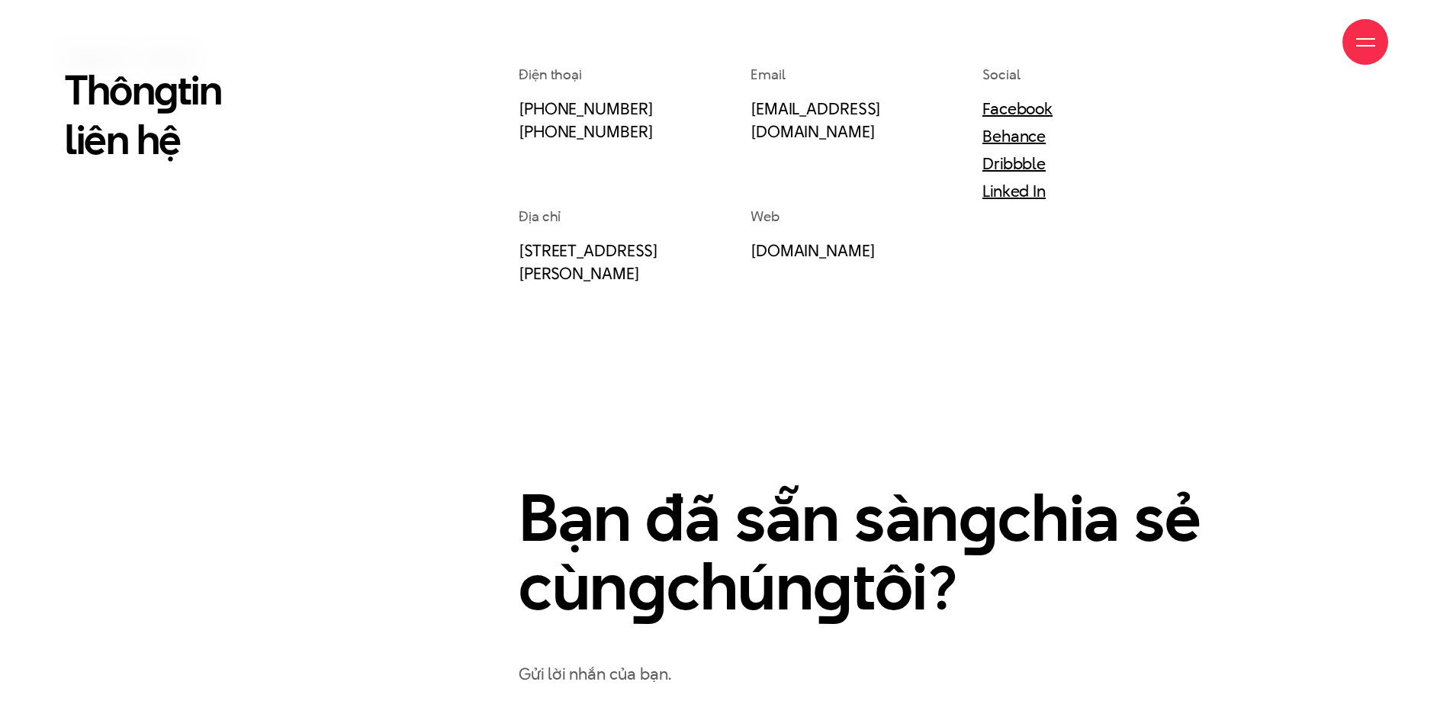
scroll to position [534, 0]
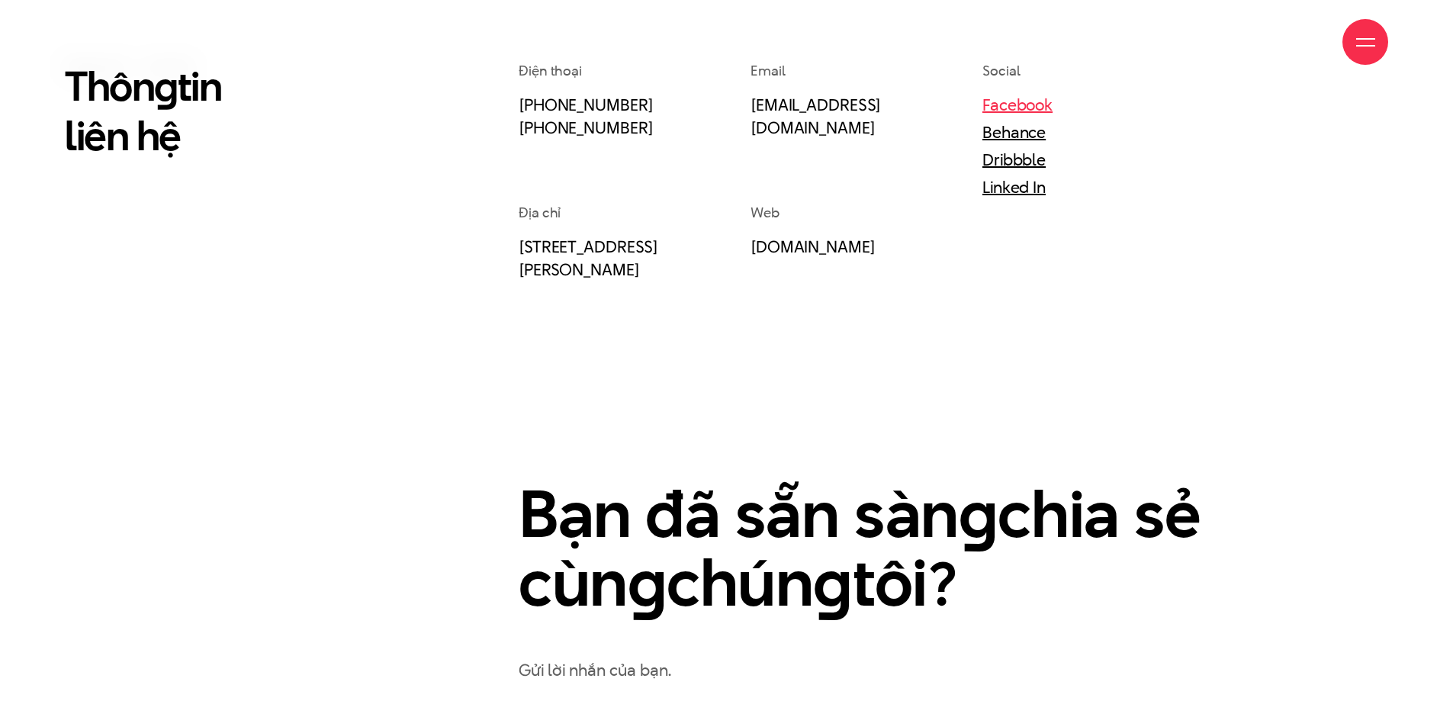
click at [1026, 110] on link "Facebook" at bounding box center [1017, 104] width 70 height 23
